Goal: Task Accomplishment & Management: Use online tool/utility

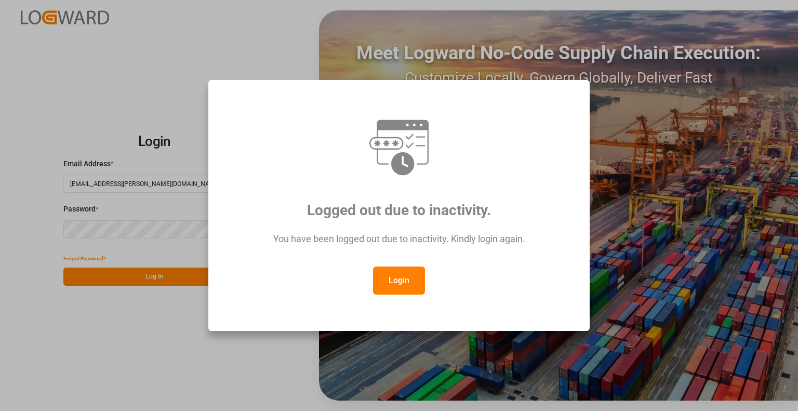
drag, startPoint x: 404, startPoint y: 278, endPoint x: 408, endPoint y: 260, distance: 18.0
click at [403, 277] on button "Login" at bounding box center [399, 280] width 52 height 28
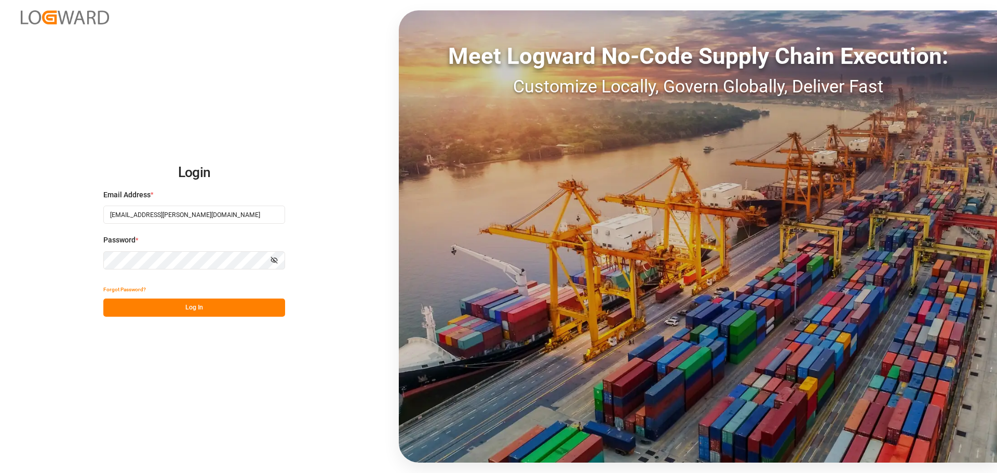
click at [170, 306] on button "Log In" at bounding box center [194, 308] width 182 height 18
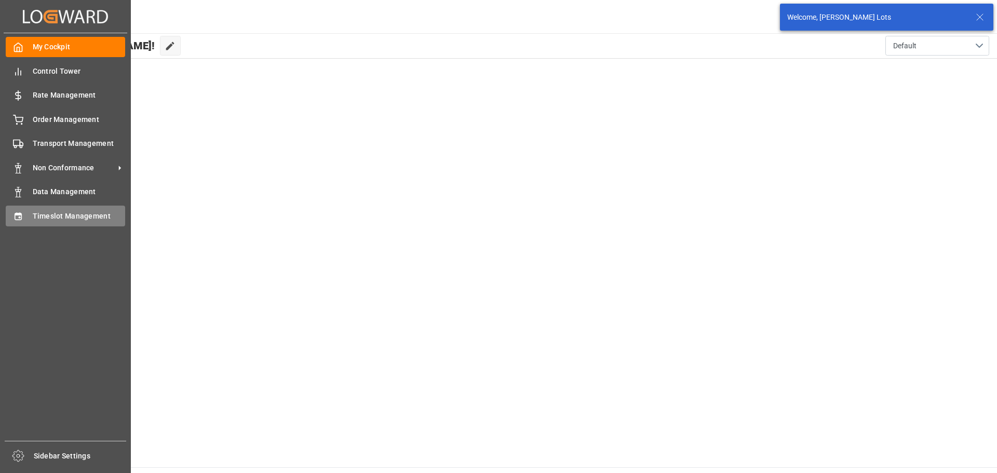
click at [69, 217] on span "Timeslot Management" at bounding box center [79, 216] width 93 height 11
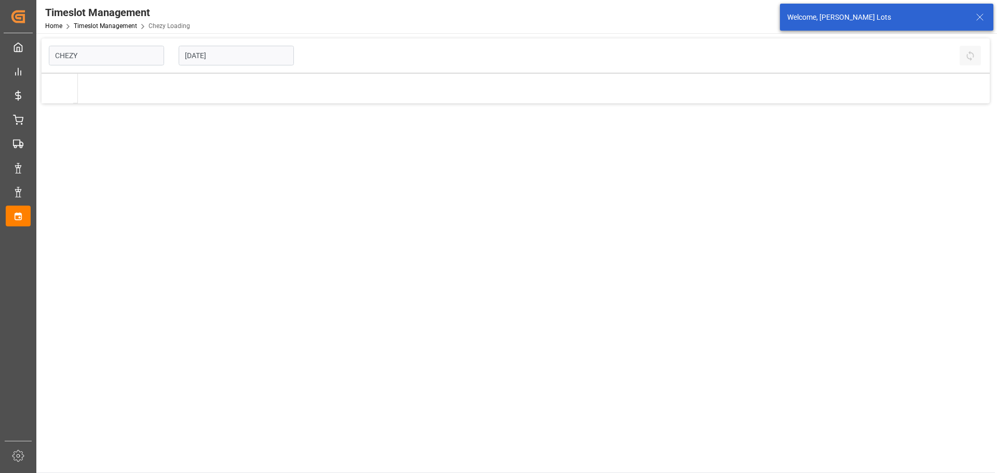
type input "Chezy Loading"
